Goal: Task Accomplishment & Management: Use online tool/utility

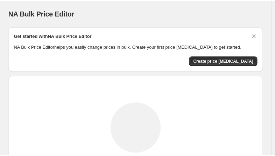
scroll to position [105, 0]
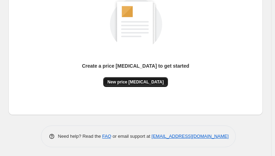
click at [143, 83] on span "New price [MEDICAL_DATA]" at bounding box center [135, 82] width 56 height 6
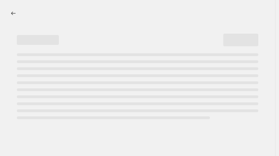
select select "percentage"
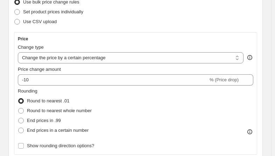
scroll to position [105, 0]
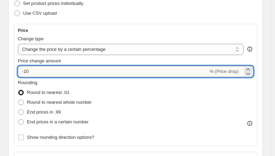
drag, startPoint x: 59, startPoint y: 68, endPoint x: 59, endPoint y: 72, distance: 4.2
click at [59, 72] on input "-10" at bounding box center [113, 71] width 190 height 11
type input "-1"
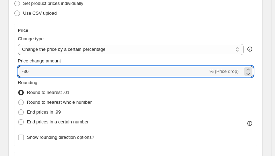
type input "-30"
click at [110, 119] on div "Rounding Round to nearest .01 Round to nearest whole number End prices in .99 E…" at bounding box center [136, 103] width 236 height 48
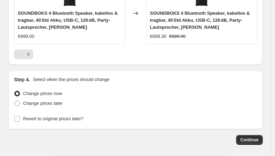
scroll to position [824, 0]
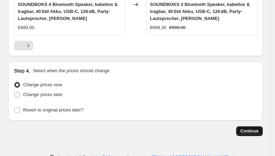
click at [259, 128] on span "Continue" at bounding box center [249, 131] width 18 height 6
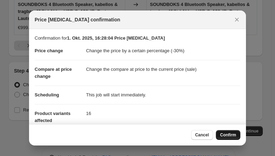
click at [228, 135] on span "Confirm" at bounding box center [228, 135] width 16 height 6
